Goal: Task Accomplishment & Management: Complete application form

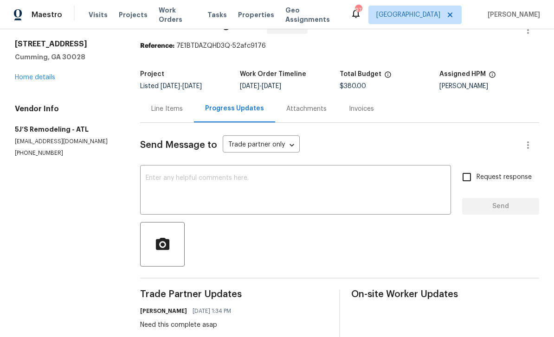
scroll to position [3, 0]
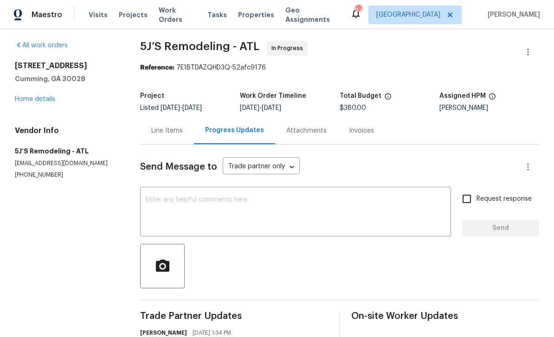
click at [160, 126] on div "Line Items" at bounding box center [167, 130] width 32 height 9
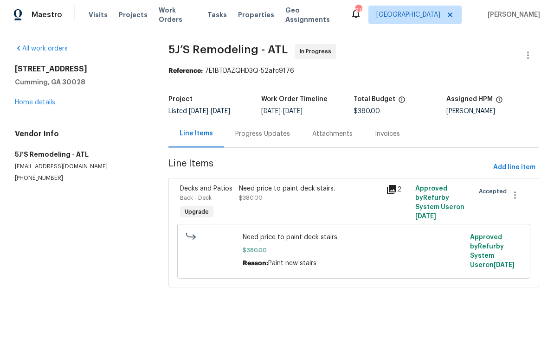
click at [195, 192] on span "Decks and Patios" at bounding box center [206, 189] width 52 height 6
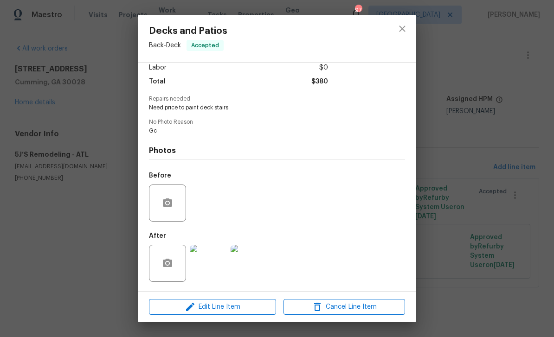
scroll to position [70, 0]
click at [205, 307] on span "Edit Line Item" at bounding box center [213, 307] width 122 height 12
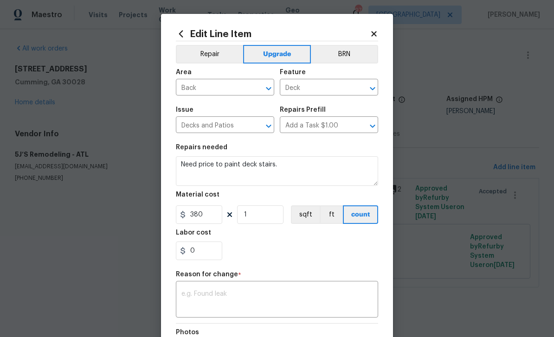
click at [373, 31] on icon at bounding box center [374, 34] width 8 height 8
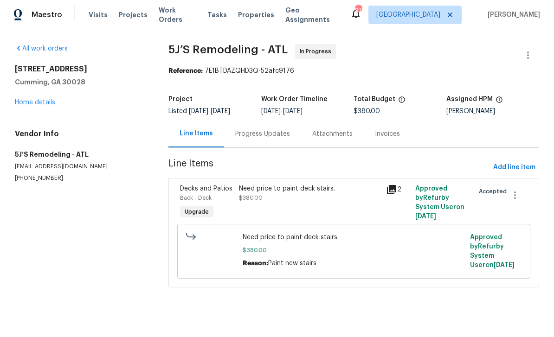
click at [252, 131] on div "Progress Updates" at bounding box center [262, 133] width 55 height 9
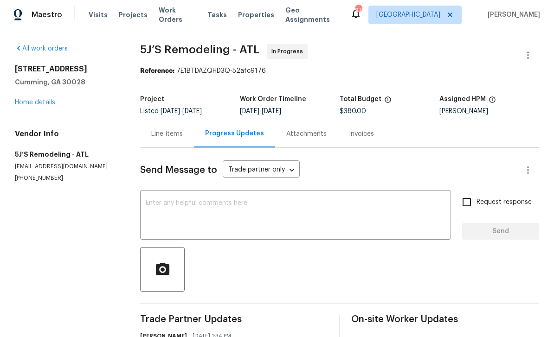
click at [202, 196] on div "x ​" at bounding box center [295, 215] width 311 height 47
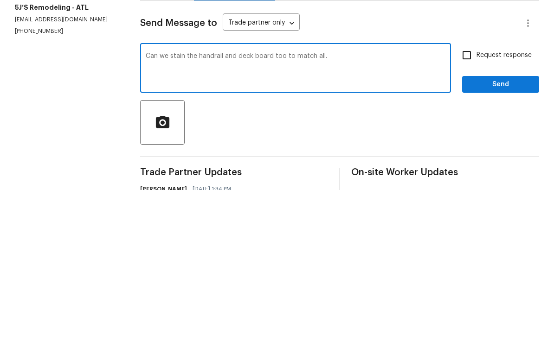
type textarea "Can we stain the handrail and deck board too to match all."
click at [466, 192] on input "Request response" at bounding box center [466, 201] width 19 height 19
checkbox input "true"
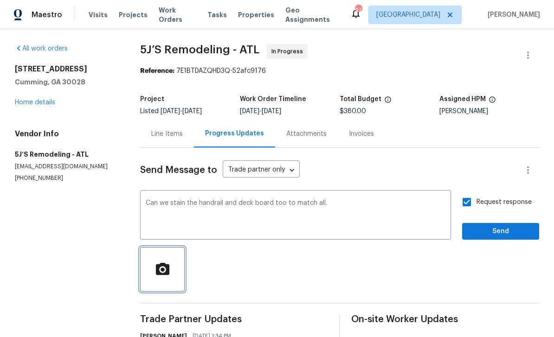
click at [164, 262] on icon "button" at bounding box center [161, 268] width 13 height 12
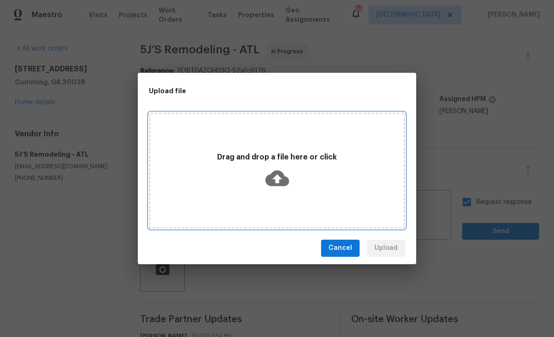
click at [252, 180] on div "Drag and drop a file here or click" at bounding box center [276, 171] width 253 height 44
click at [194, 162] on p "Drag and drop a file here or click" at bounding box center [276, 158] width 253 height 10
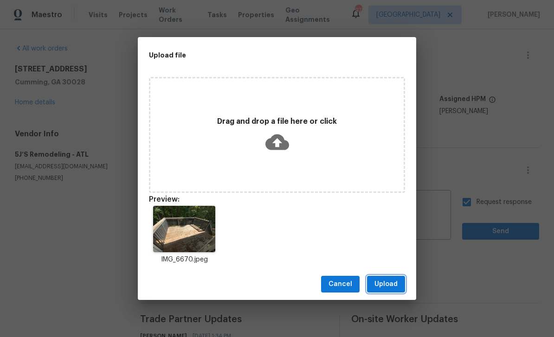
click at [390, 284] on span "Upload" at bounding box center [385, 285] width 23 height 12
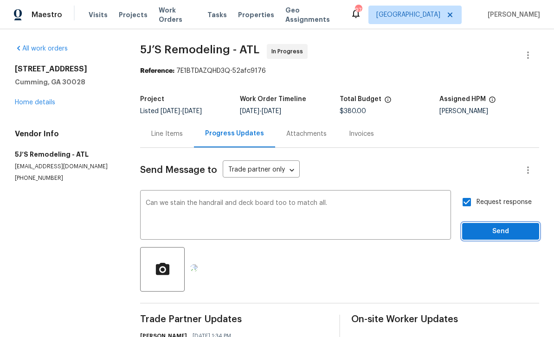
click at [523, 226] on span "Send" at bounding box center [500, 232] width 62 height 12
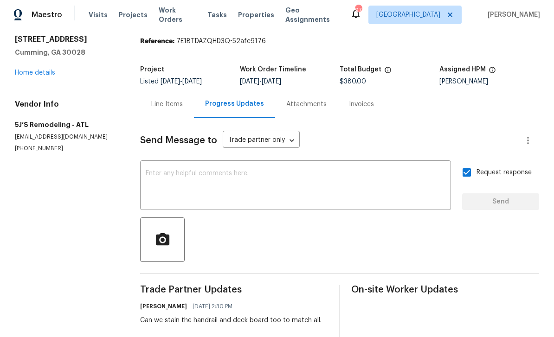
click at [162, 100] on div "Line Items" at bounding box center [167, 104] width 32 height 9
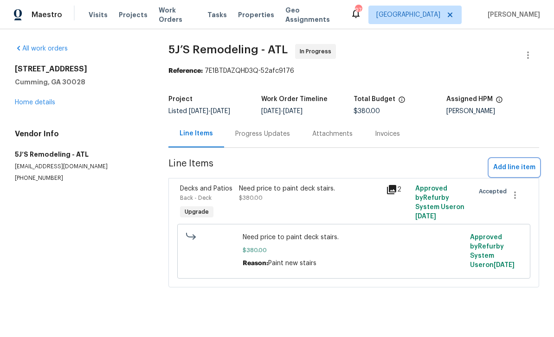
click at [517, 164] on span "Add line item" at bounding box center [514, 168] width 42 height 12
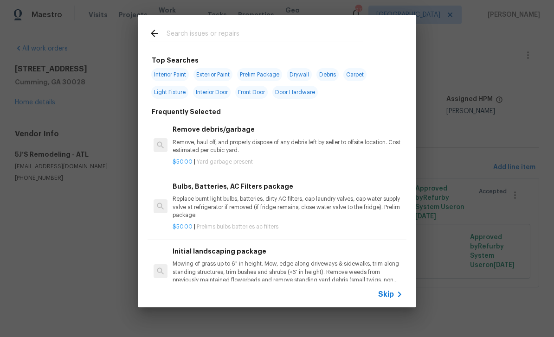
click at [186, 38] on input "text" at bounding box center [264, 35] width 197 height 14
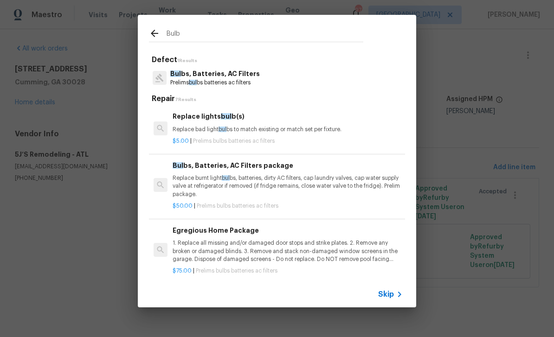
type input "Bulbs"
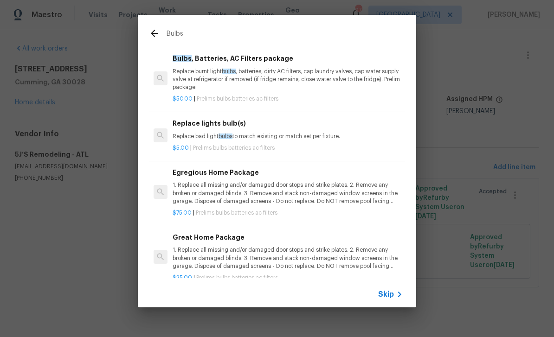
scroll to position [58, 0]
click at [198, 68] on p "Replace burnt light bulbs , batteries, dirty AC filters, cap laundry valves, ca…" at bounding box center [288, 80] width 230 height 24
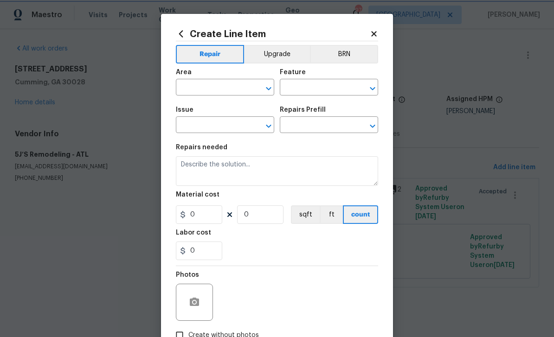
type input "Home Readiness Packages"
type input "Bulbs, Batteries, AC Filters"
type input "Bulbs, Batteries, AC Filters package $50.00"
type textarea "Replace burnt light bulbs, batteries, dirty AC filters, cap laundry valves, cap…"
type input "50"
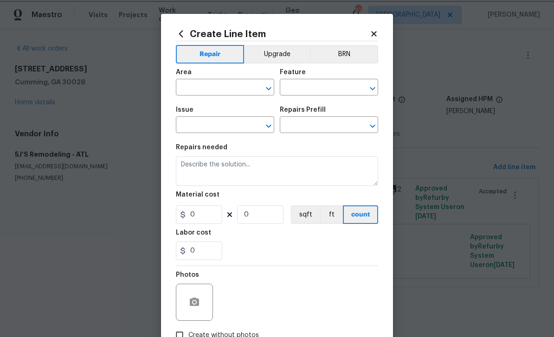
type input "1"
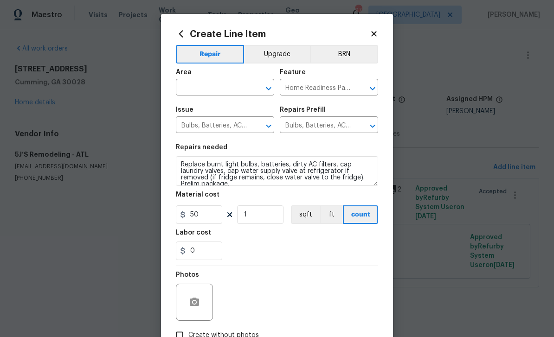
click at [202, 72] on div "Area" at bounding box center [225, 75] width 98 height 12
click at [198, 91] on input "text" at bounding box center [212, 88] width 72 height 14
click at [196, 122] on li "Interior Overall" at bounding box center [225, 124] width 98 height 15
type input "Interior Overall"
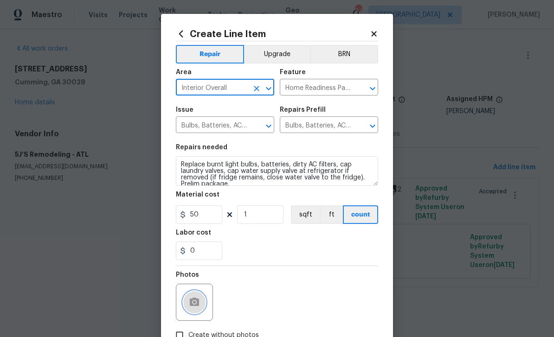
click at [197, 295] on button "button" at bounding box center [194, 302] width 22 height 22
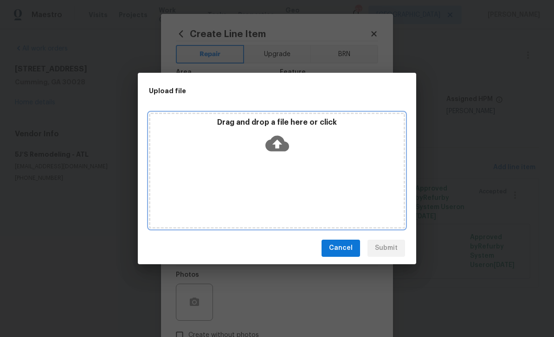
click at [216, 160] on div "Drag and drop a file here or click" at bounding box center [277, 171] width 256 height 116
click at [210, 170] on div "Drag and drop a file here or click" at bounding box center [277, 171] width 256 height 116
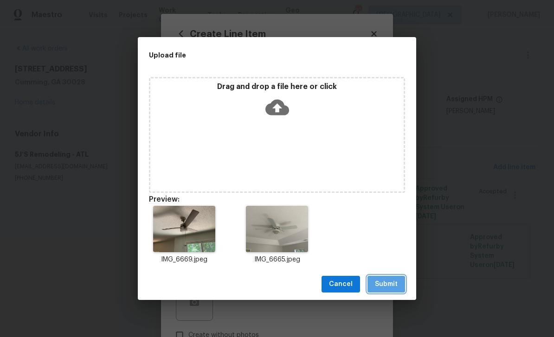
click at [388, 286] on span "Submit" at bounding box center [386, 285] width 23 height 12
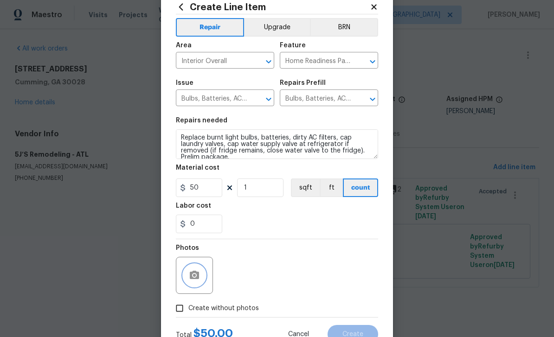
scroll to position [37, 0]
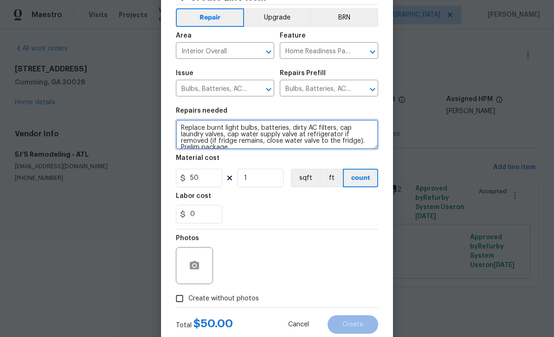
click at [361, 140] on textarea "Replace burnt light bulbs, batteries, dirty AC filters, cap laundry valves, cap…" at bounding box center [277, 135] width 202 height 30
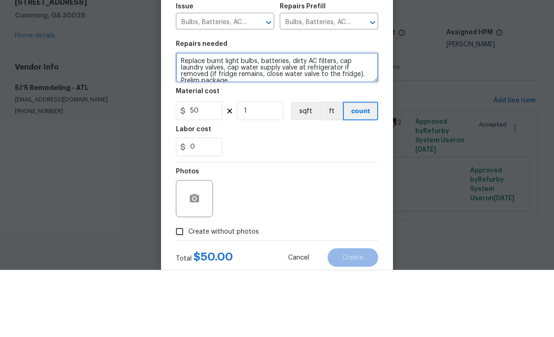
click at [268, 120] on textarea "Replace burnt light bulbs, batteries, dirty AC filters, cap laundry valves, cap…" at bounding box center [277, 135] width 202 height 30
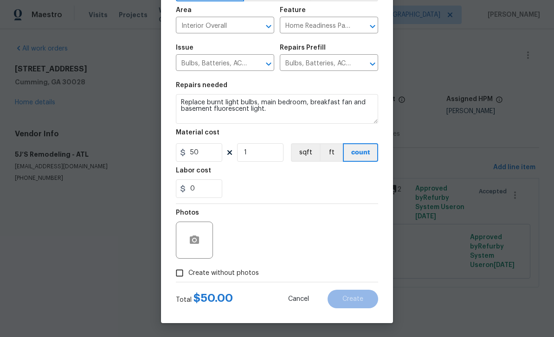
scroll to position [64, 0]
type textarea "Replace burnt light bulbs, main bedroom, breakfast fan and basement fluorescent…"
click at [196, 235] on icon "button" at bounding box center [194, 240] width 11 height 11
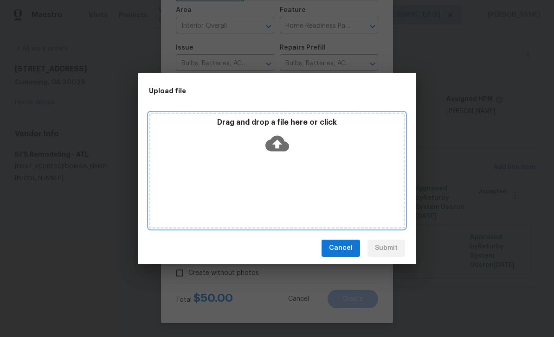
click at [366, 187] on div "Drag and drop a file here or click" at bounding box center [277, 171] width 256 height 116
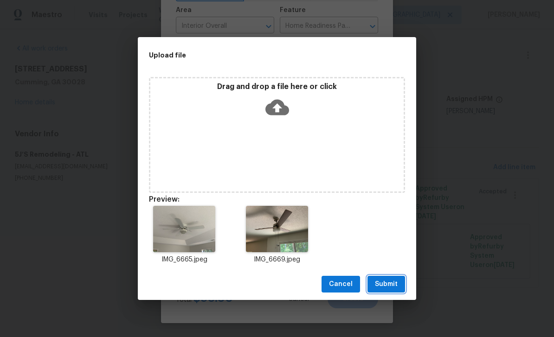
click at [389, 282] on span "Submit" at bounding box center [386, 285] width 23 height 12
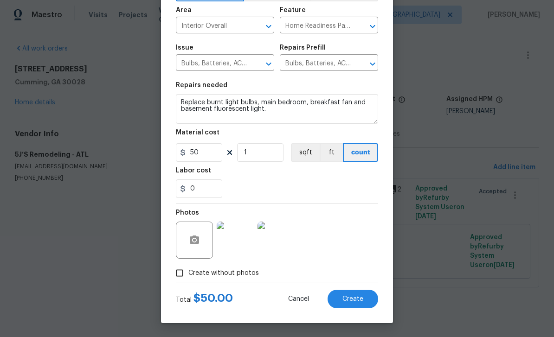
click at [358, 297] on span "Create" at bounding box center [352, 299] width 21 height 7
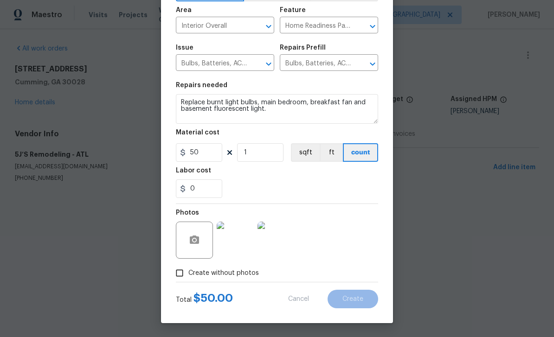
type input "0"
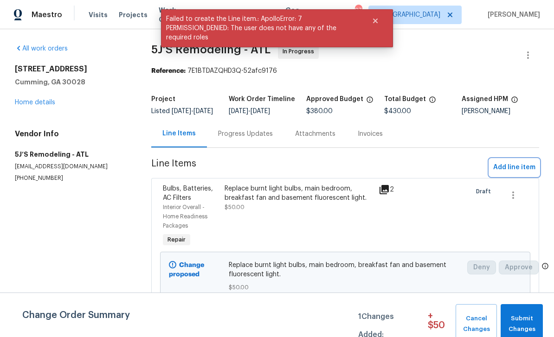
click at [515, 173] on span "Add line item" at bounding box center [514, 168] width 42 height 12
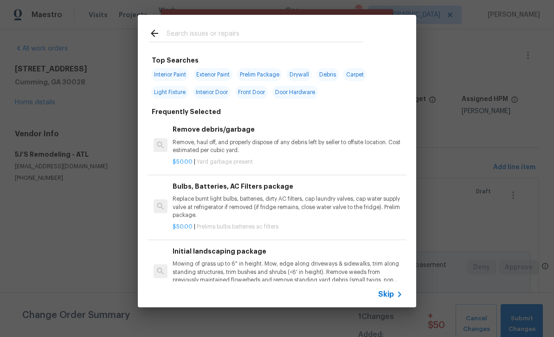
click at [184, 29] on input "text" at bounding box center [264, 35] width 197 height 14
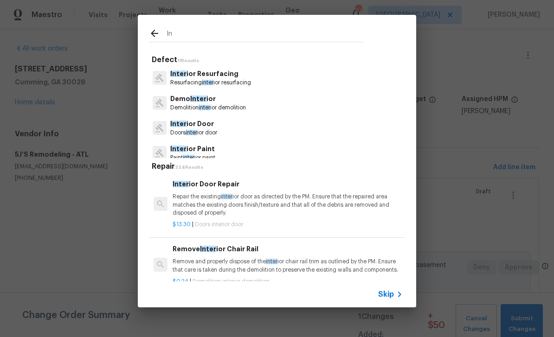
type input "I"
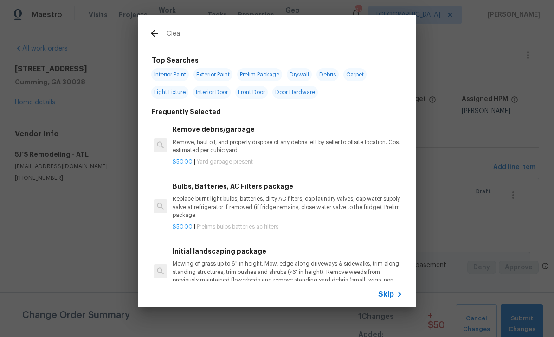
type input "Clean"
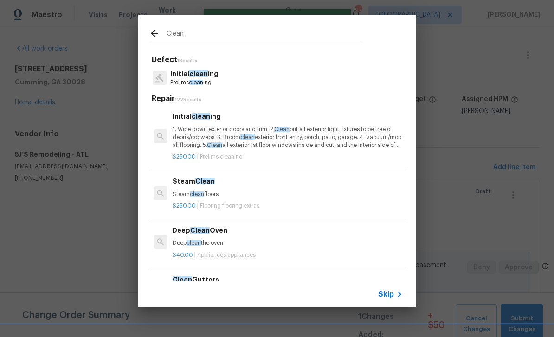
click at [185, 70] on p "Initial clean ing" at bounding box center [194, 74] width 48 height 10
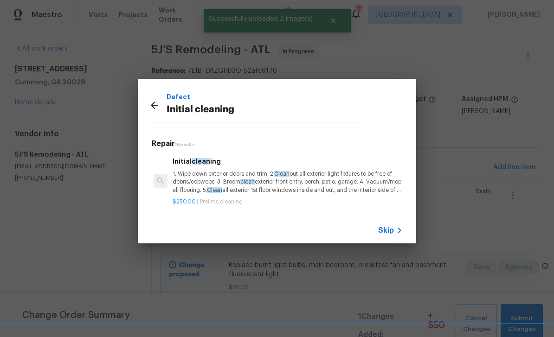
click at [188, 176] on p "1. Wipe down exterior doors and trim. 2. Clean out all exterior light fixtures …" at bounding box center [288, 182] width 230 height 24
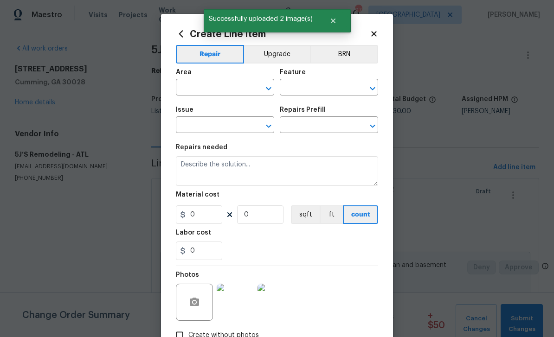
type input "Home Readiness Packages"
type input "Initial cleaning"
type input "Initial cleaning $250.00"
type textarea "1. Wipe down exterior doors and trim. 2. Clean out all exterior light fixtures …"
type input "250"
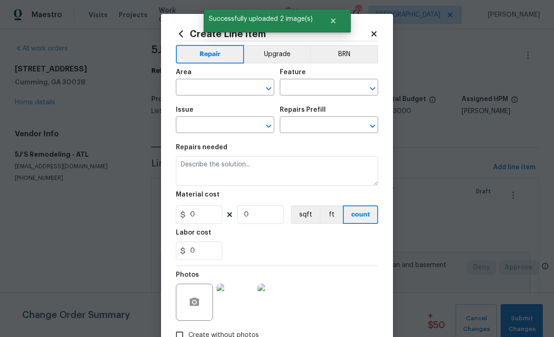
type input "1"
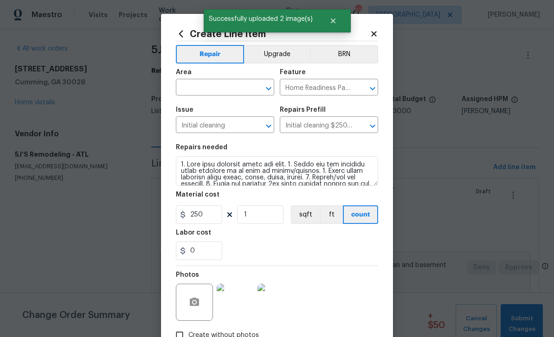
click at [194, 86] on input "text" at bounding box center [212, 88] width 72 height 14
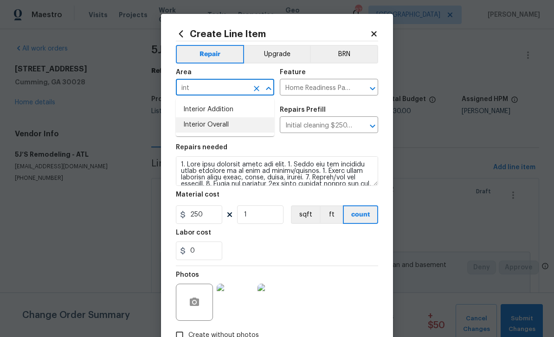
click at [194, 120] on li "Interior Overall" at bounding box center [225, 124] width 98 height 15
type input "Interior Overall"
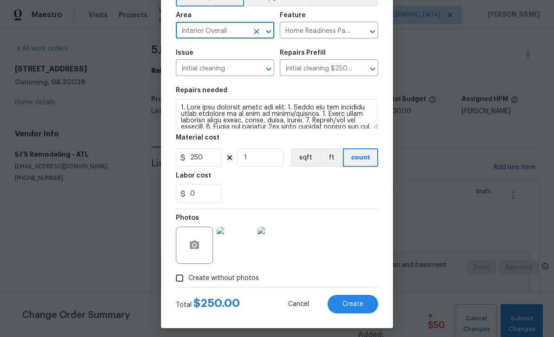
scroll to position [59, 0]
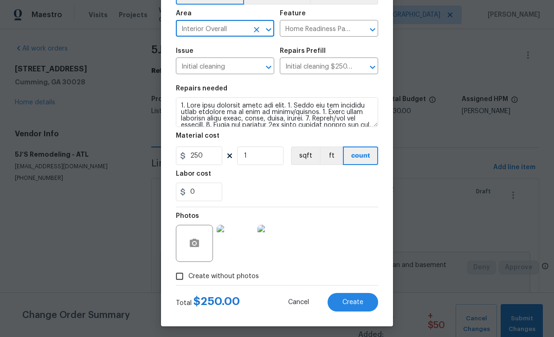
click at [184, 277] on input "Create without photos" at bounding box center [180, 277] width 18 height 18
checkbox input "false"
click at [193, 240] on icon "button" at bounding box center [194, 243] width 11 height 11
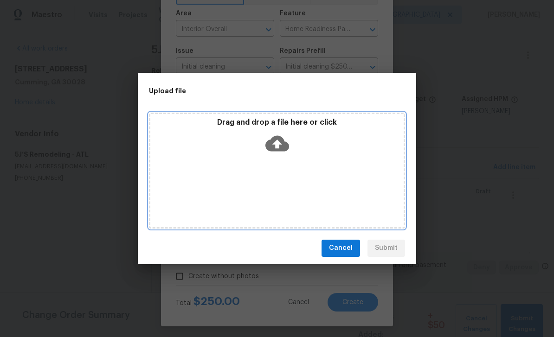
click at [197, 169] on div "Drag and drop a file here or click" at bounding box center [277, 171] width 256 height 116
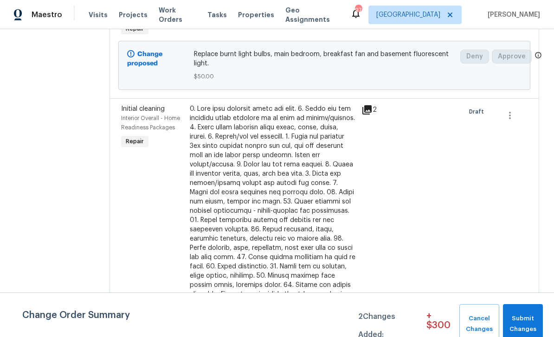
scroll to position [214, 0]
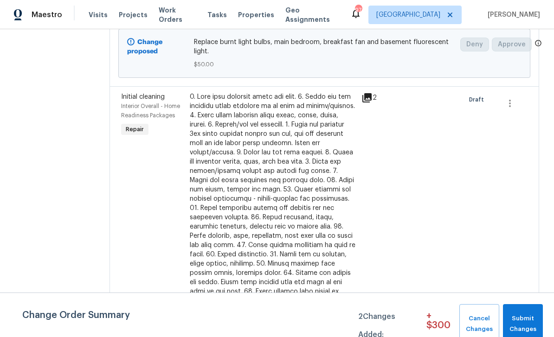
click at [371, 95] on icon at bounding box center [366, 97] width 9 height 9
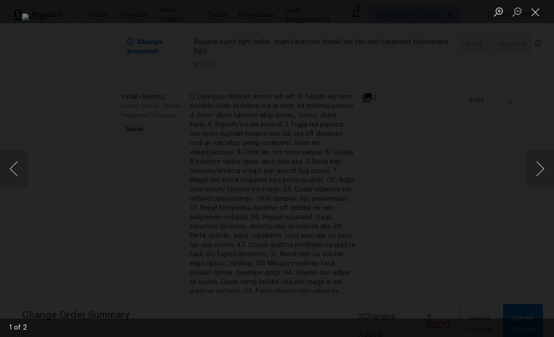
click at [535, 12] on button "Close lightbox" at bounding box center [535, 12] width 19 height 16
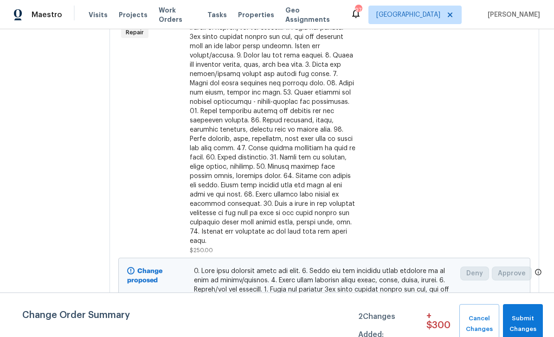
scroll to position [309, 0]
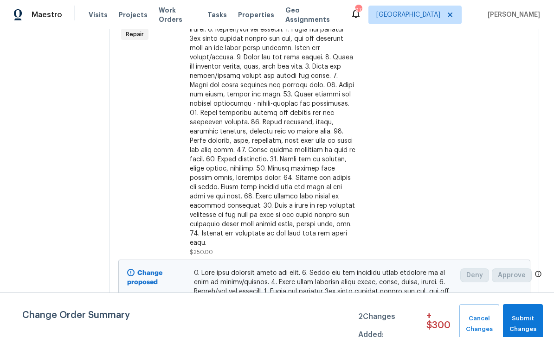
click at [148, 134] on div "Initial cleaning Interior Overall - Home Readiness Packages Repair" at bounding box center [152, 126] width 69 height 265
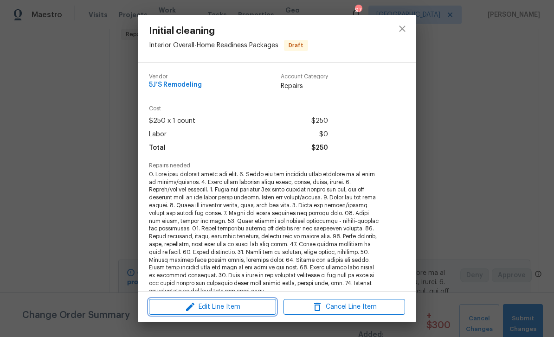
click at [201, 307] on span "Edit Line Item" at bounding box center [213, 307] width 122 height 12
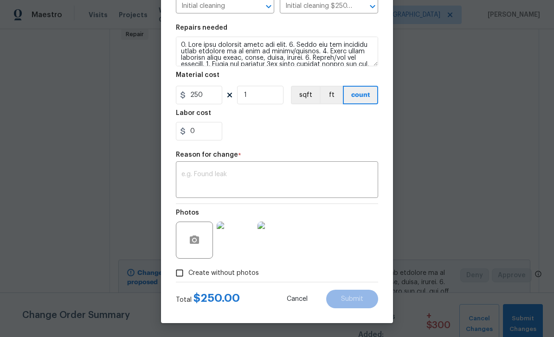
scroll to position [122, 0]
click at [203, 241] on button "button" at bounding box center [194, 240] width 22 height 22
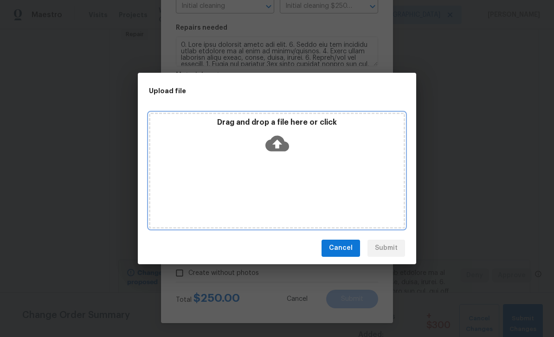
click at [360, 192] on div "Drag and drop a file here or click" at bounding box center [277, 171] width 256 height 116
